Goal: Navigation & Orientation: Find specific page/section

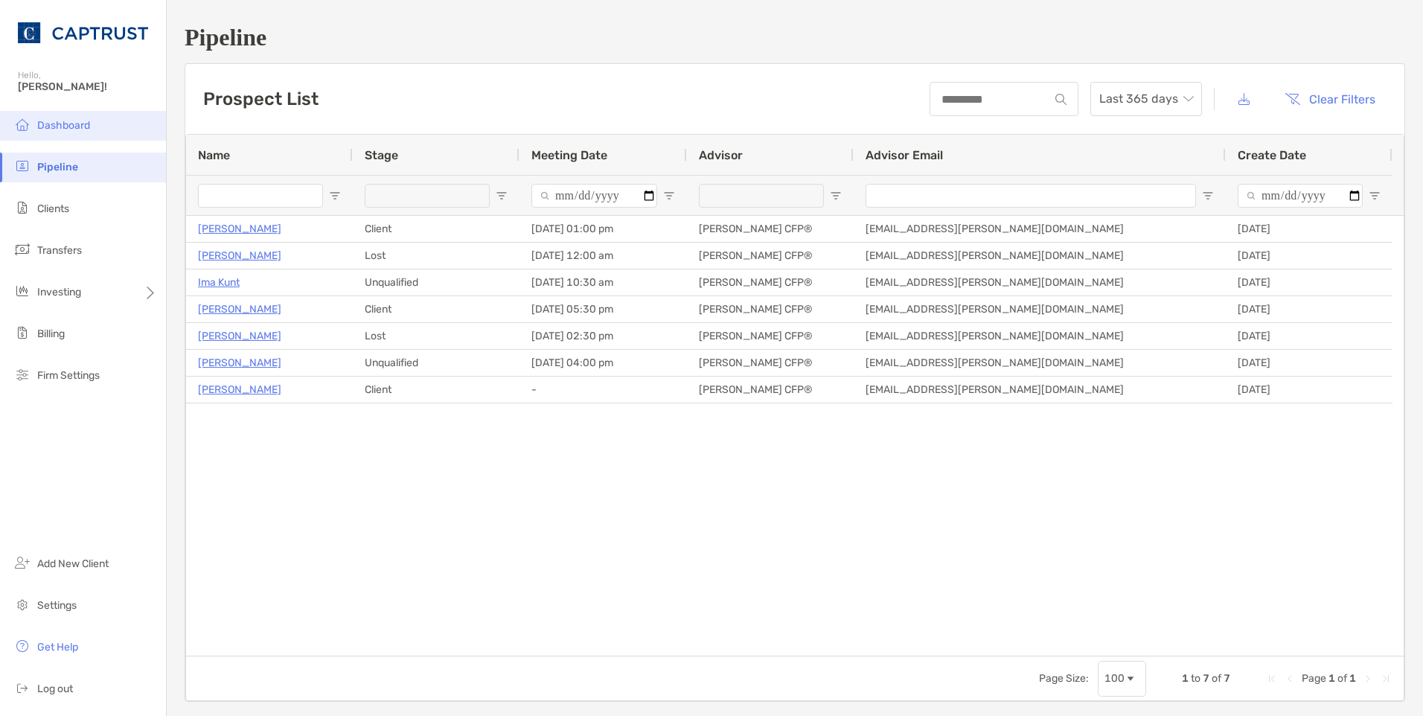
click at [78, 124] on span "Dashboard" at bounding box center [63, 125] width 53 height 13
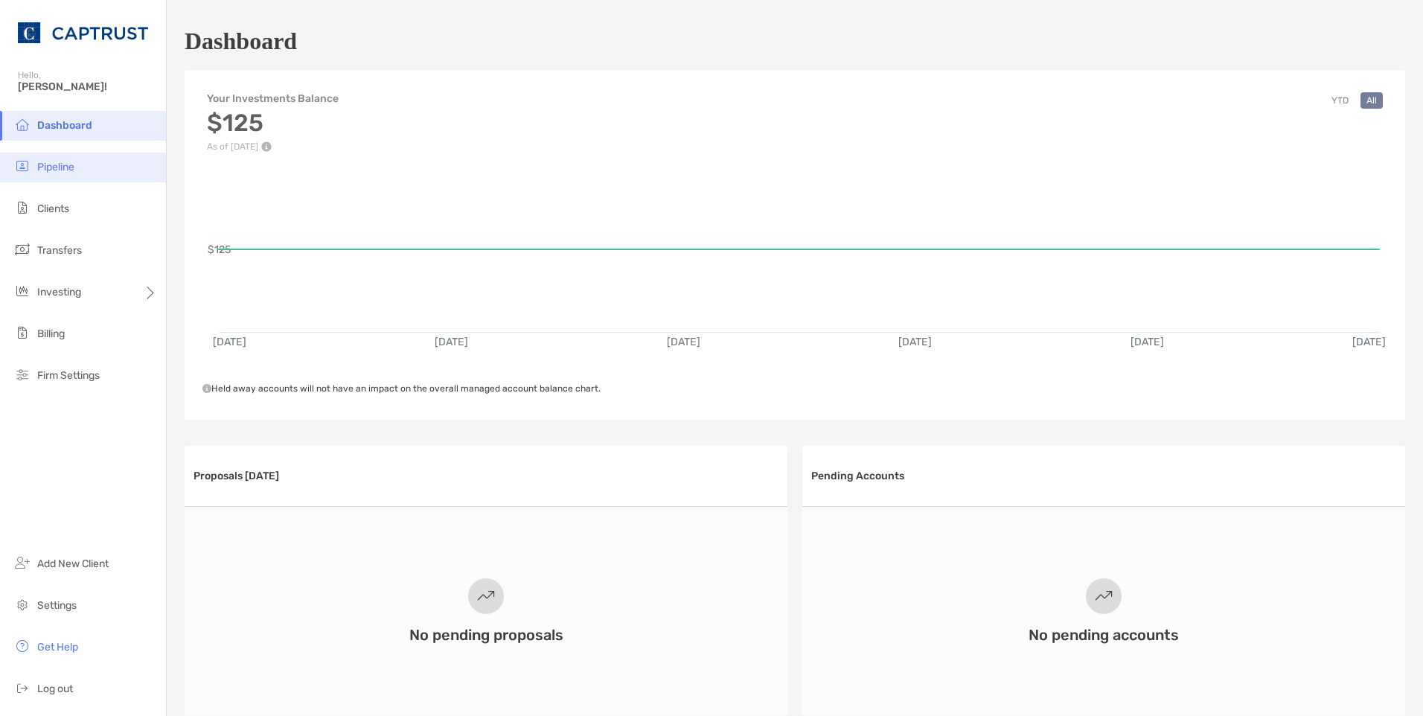
click at [77, 168] on li "Pipeline" at bounding box center [83, 168] width 166 height 30
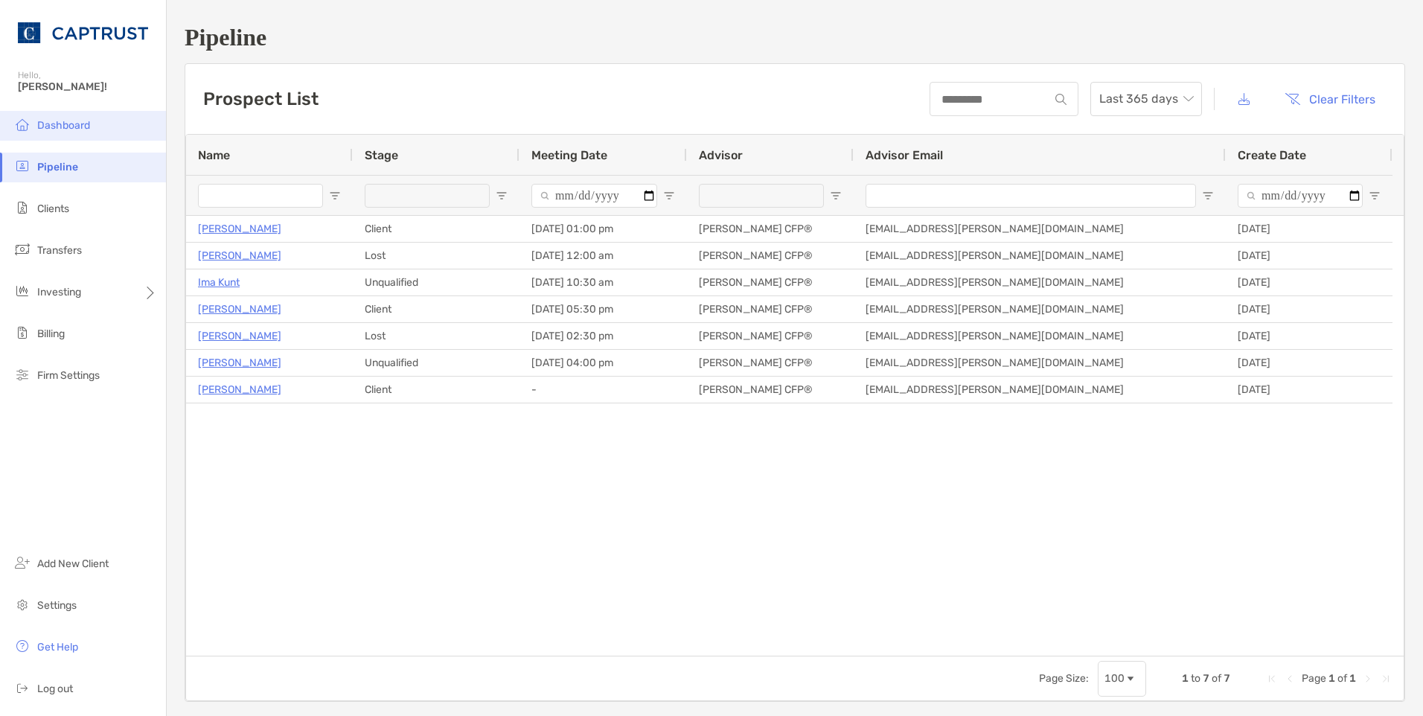
click at [77, 119] on span "Dashboard" at bounding box center [63, 125] width 53 height 13
